Goal: Information Seeking & Learning: Learn about a topic

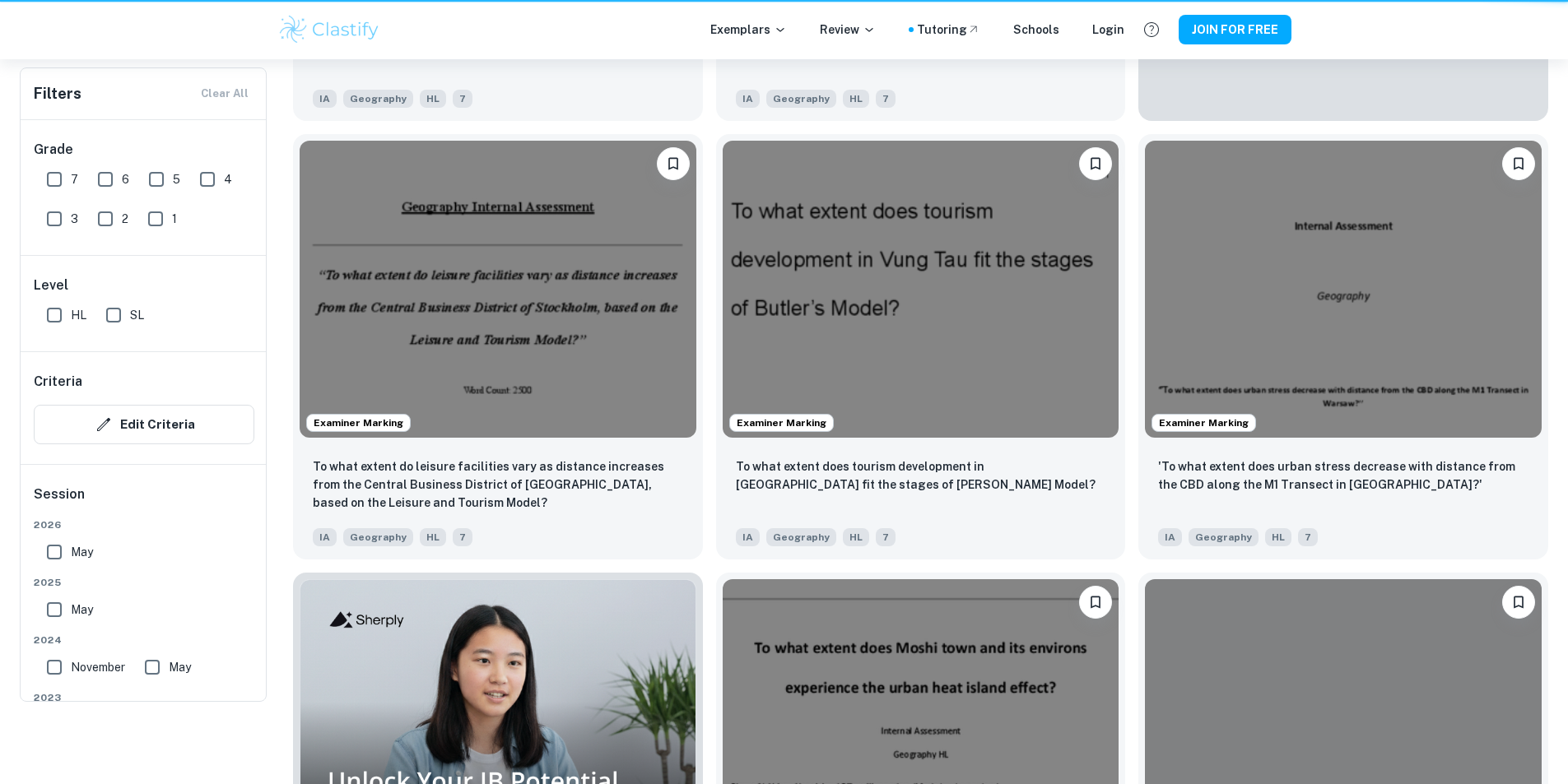
scroll to position [247, 0]
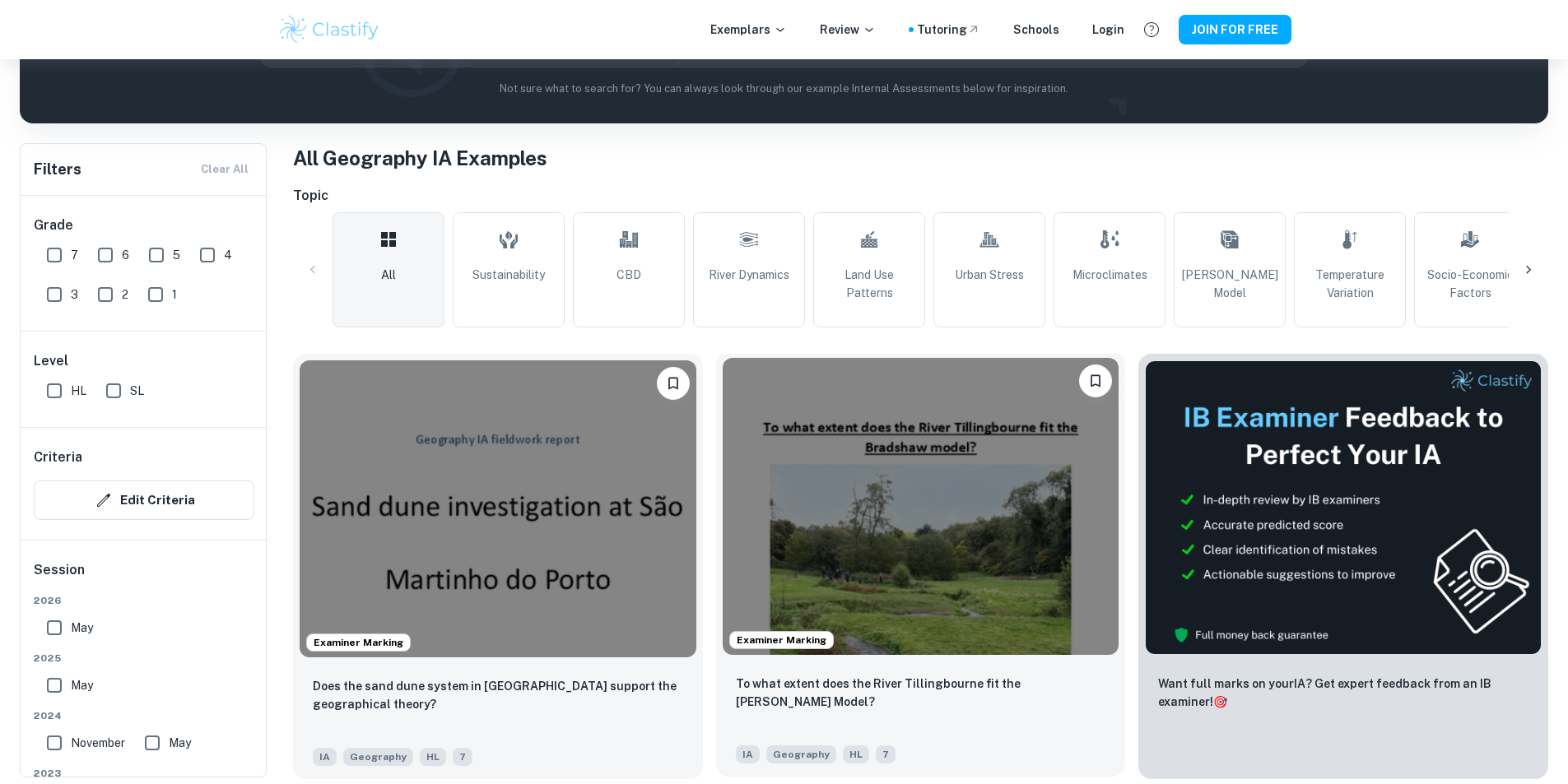
click at [778, 505] on img at bounding box center [921, 506] width 396 height 297
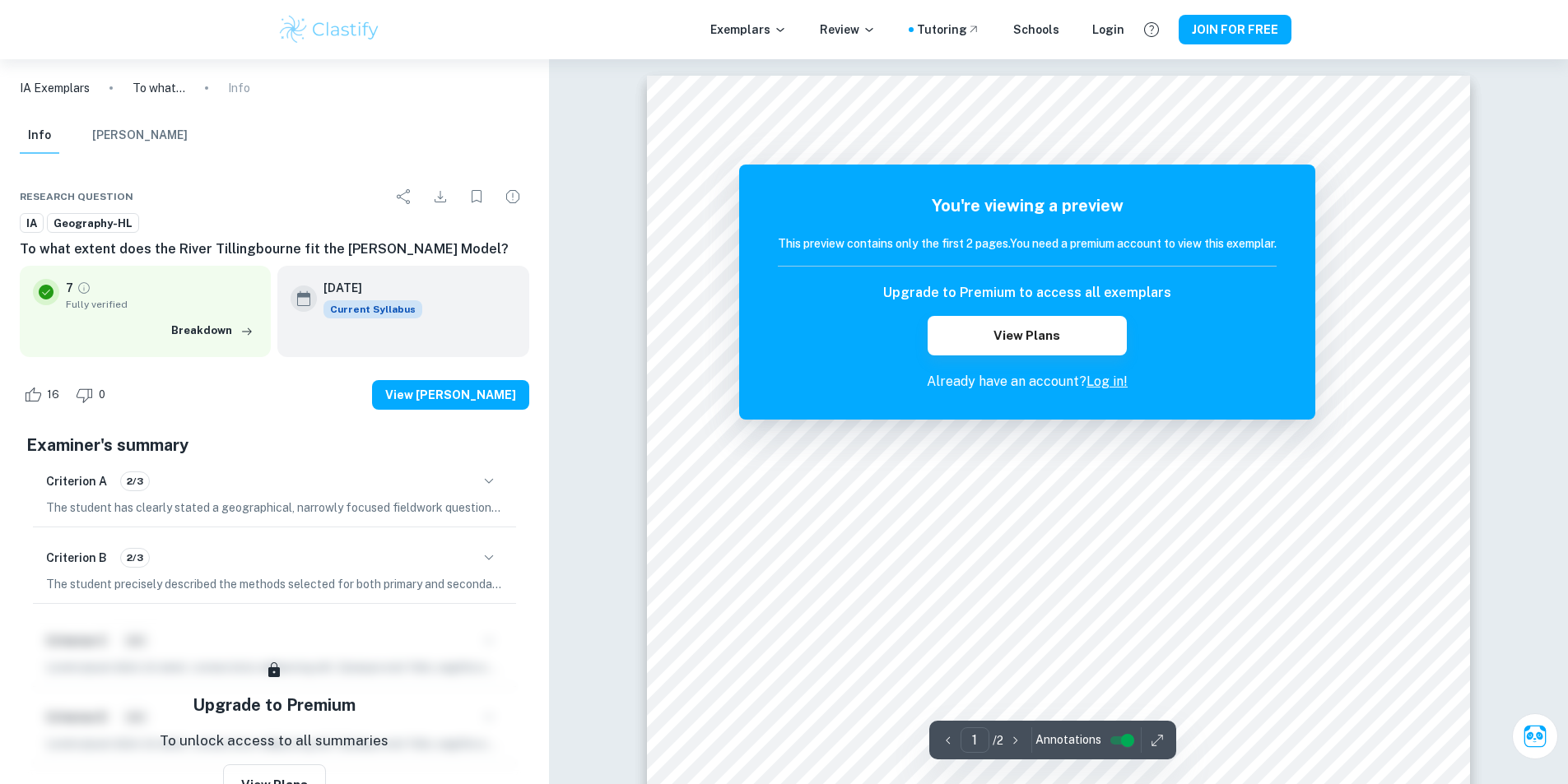
drag, startPoint x: 642, startPoint y: 435, endPoint x: 635, endPoint y: 450, distance: 16.6
